Goal: Task Accomplishment & Management: Complete application form

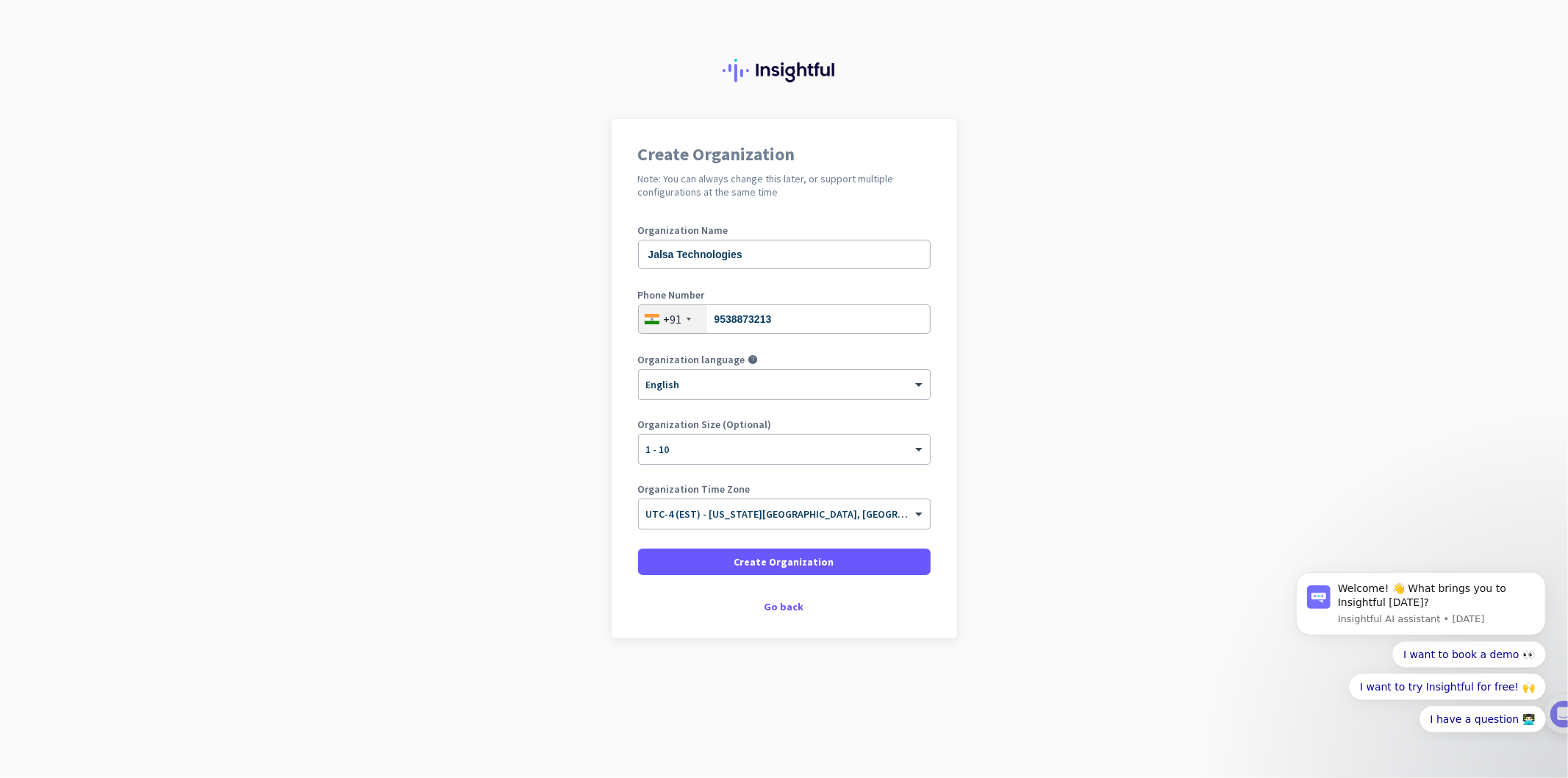
click at [753, 509] on input "text" at bounding box center [770, 509] width 247 height 11
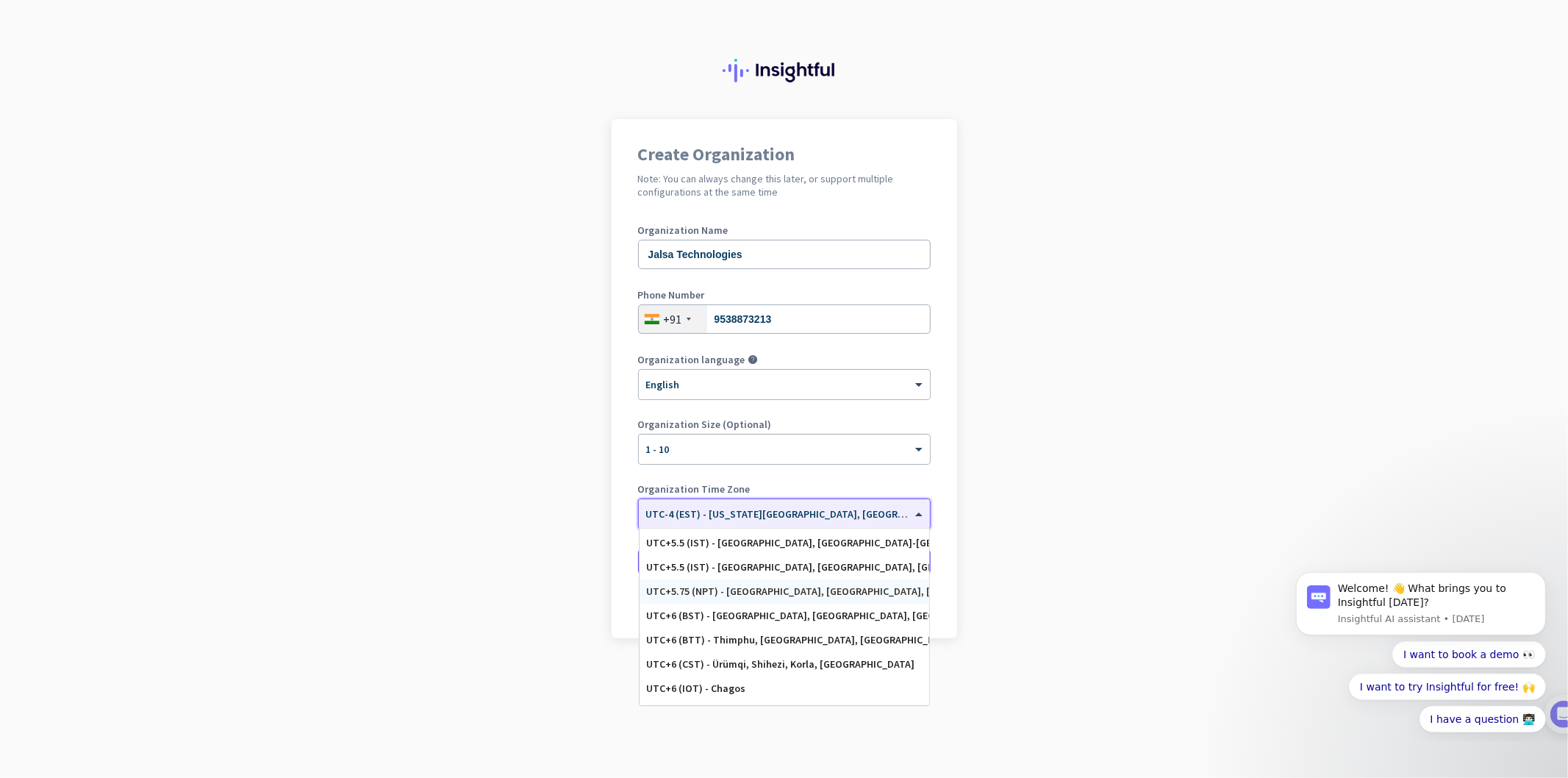
scroll to position [5863, 0]
click at [762, 577] on div "UTC+5.5 (IST) - [GEOGRAPHIC_DATA], [GEOGRAPHIC_DATA], [GEOGRAPHIC_DATA], [GEOGR…" at bounding box center [784, 572] width 275 height 13
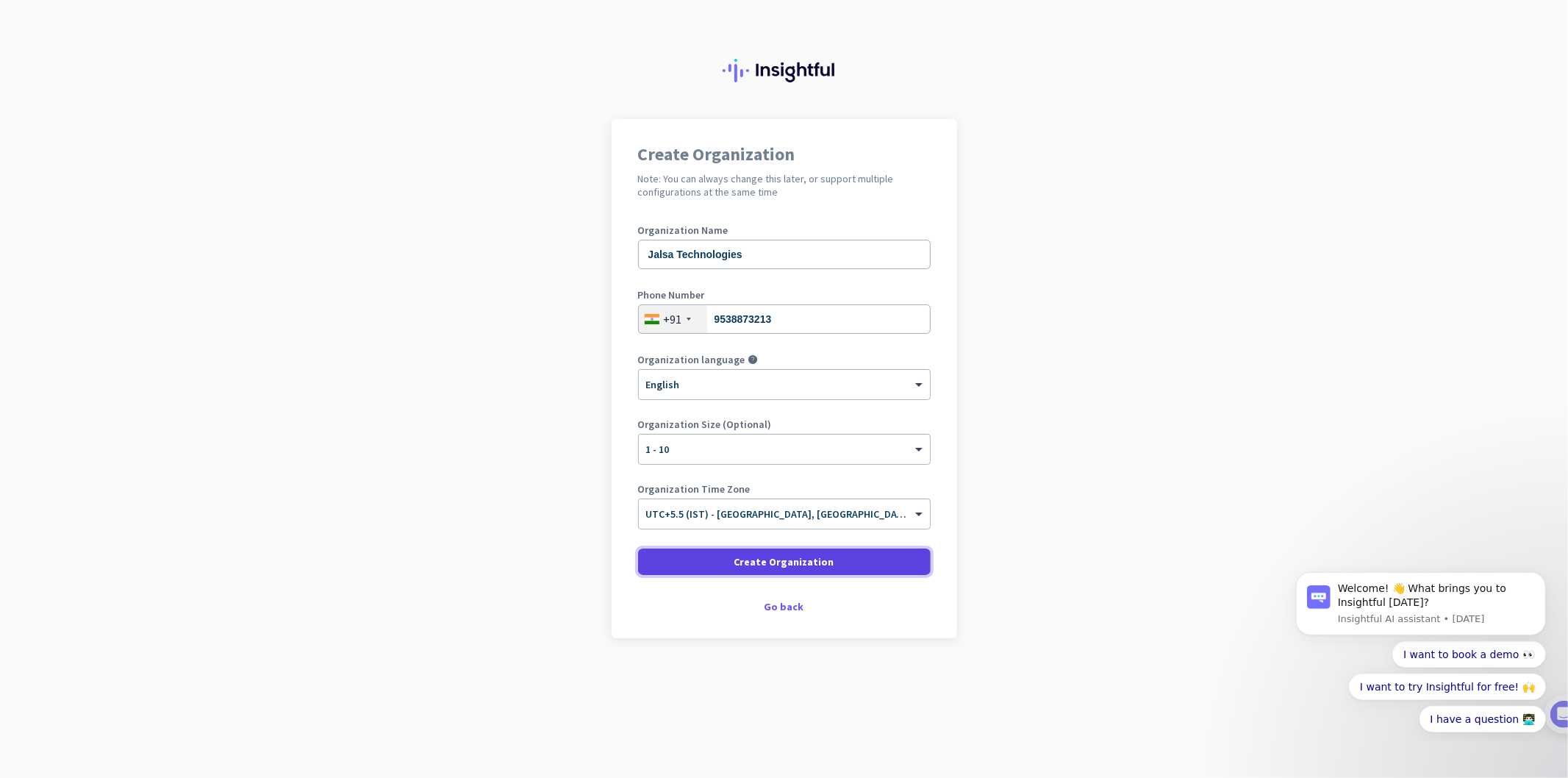
click at [804, 566] on span "Create Organization" at bounding box center [784, 562] width 100 height 15
